Goal: Task Accomplishment & Management: Manage account settings

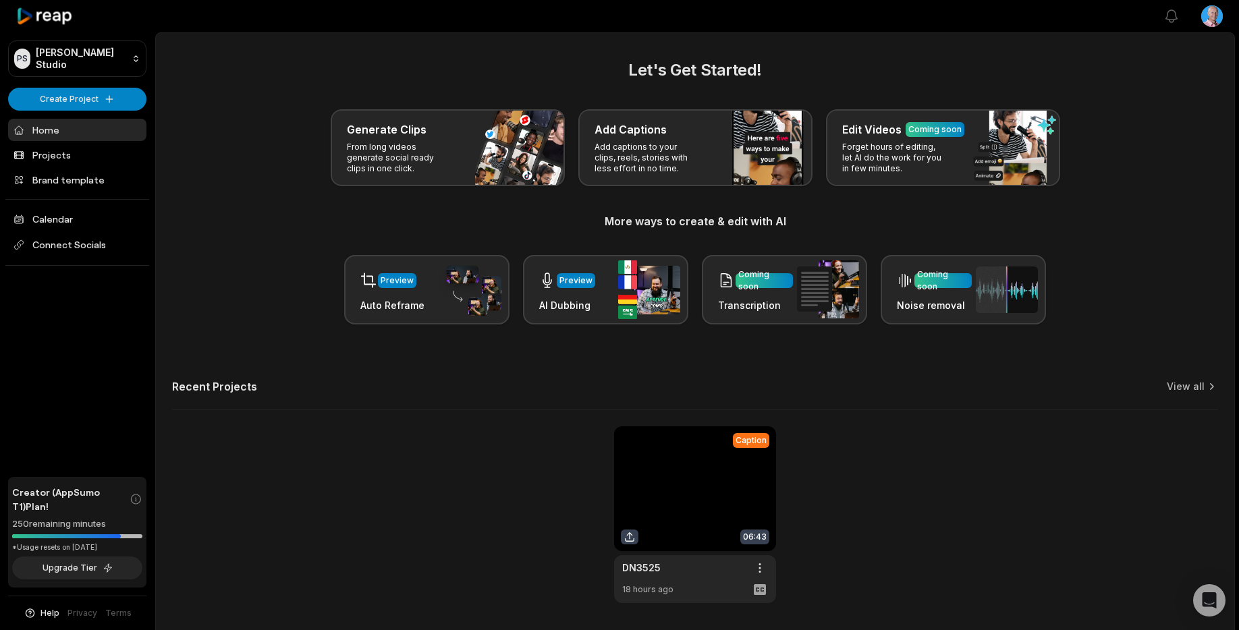
click at [692, 491] on link at bounding box center [695, 515] width 162 height 177
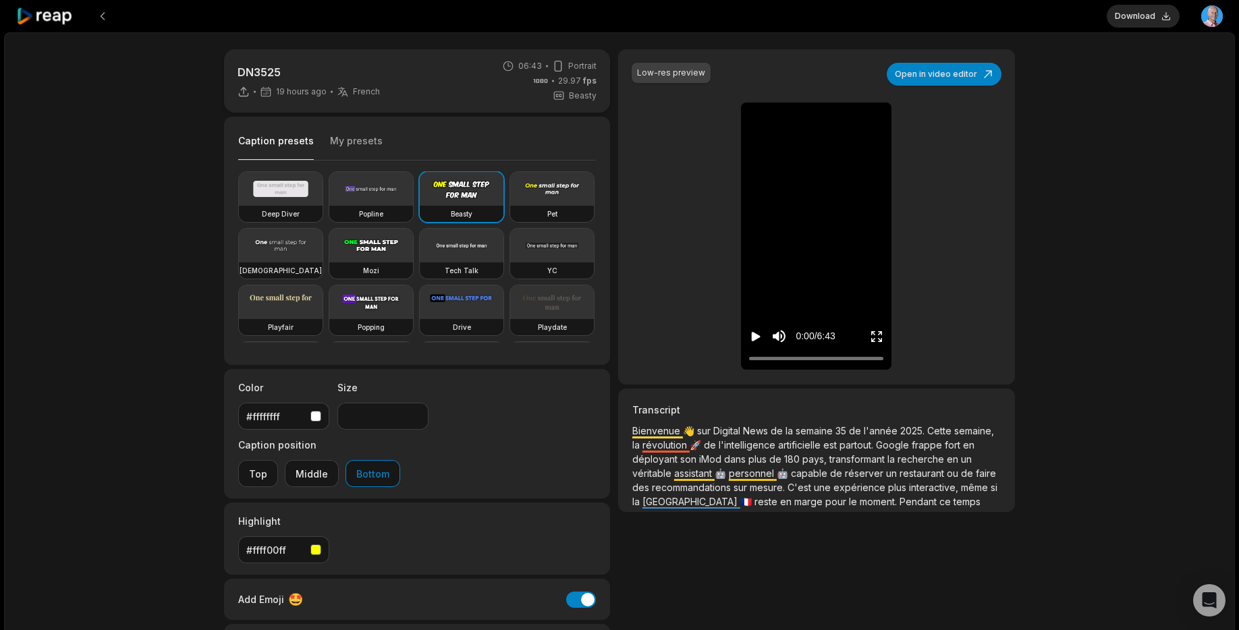
click at [49, 17] on icon at bounding box center [44, 16] width 57 height 18
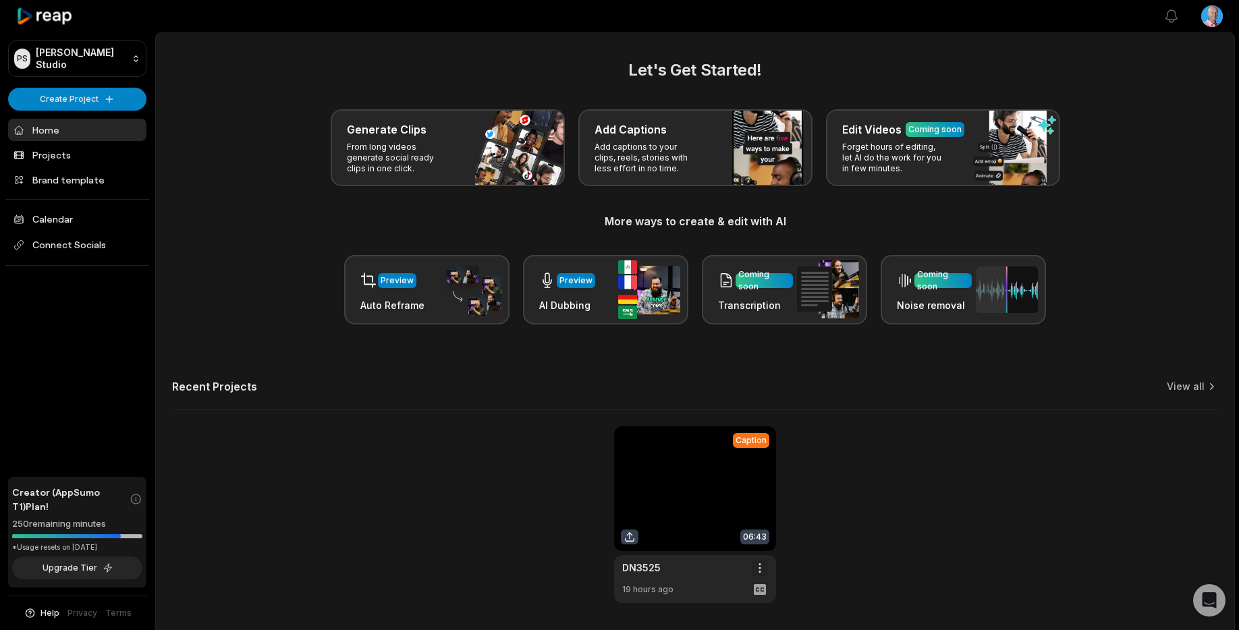
click at [759, 566] on html "PS [PERSON_NAME] Studio Create Project Home Projects Brand template Calendar Co…" at bounding box center [619, 315] width 1239 height 630
click at [721, 617] on span "Delete" at bounding box center [720, 616] width 30 height 14
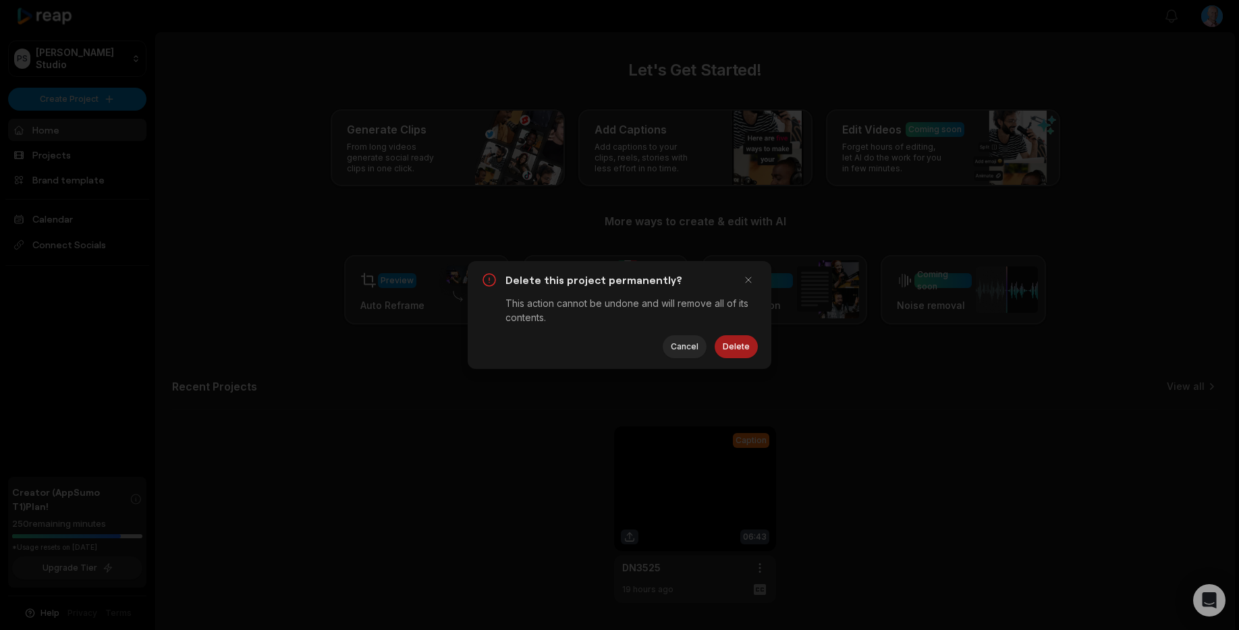
click at [736, 346] on button "Delete" at bounding box center [736, 346] width 43 height 23
